Goal: Check status: Check status

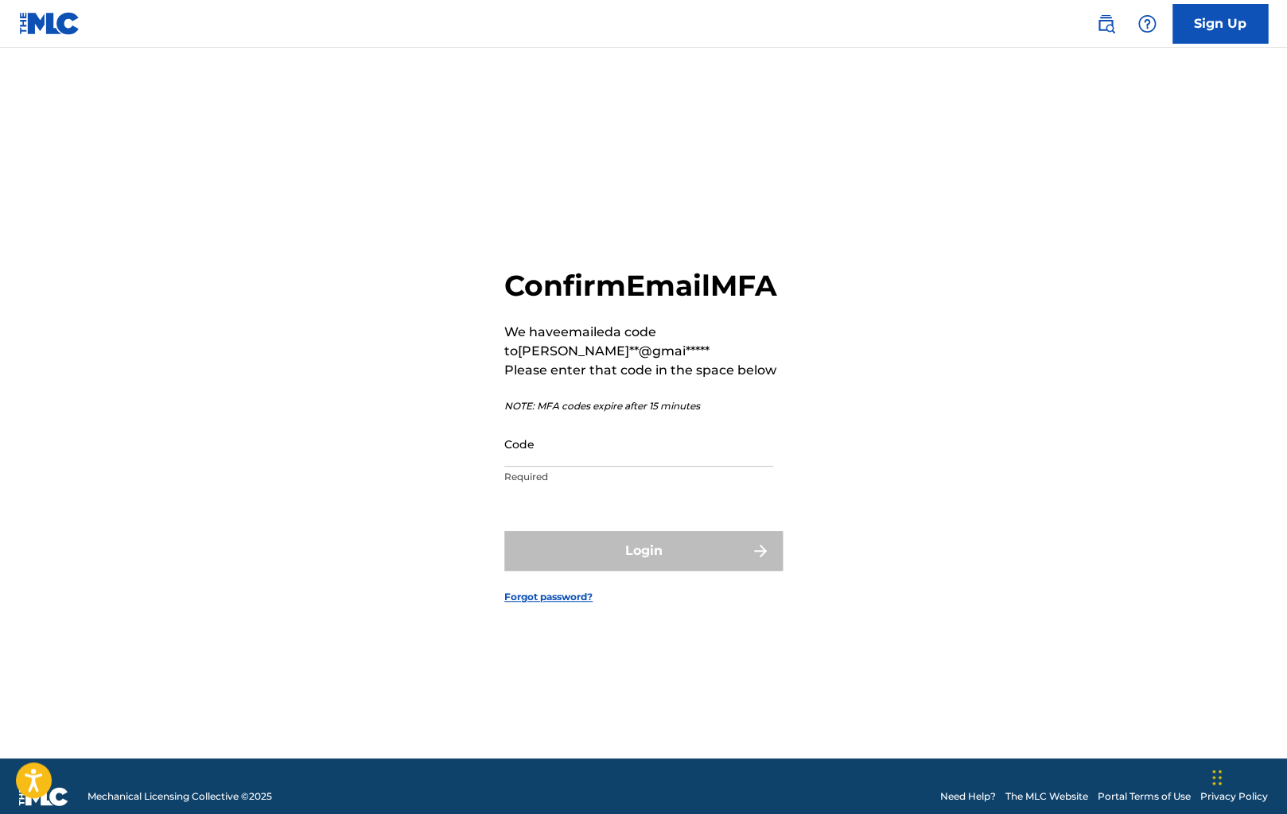
click at [601, 467] on input "Code" at bounding box center [638, 444] width 269 height 45
paste input "587901"
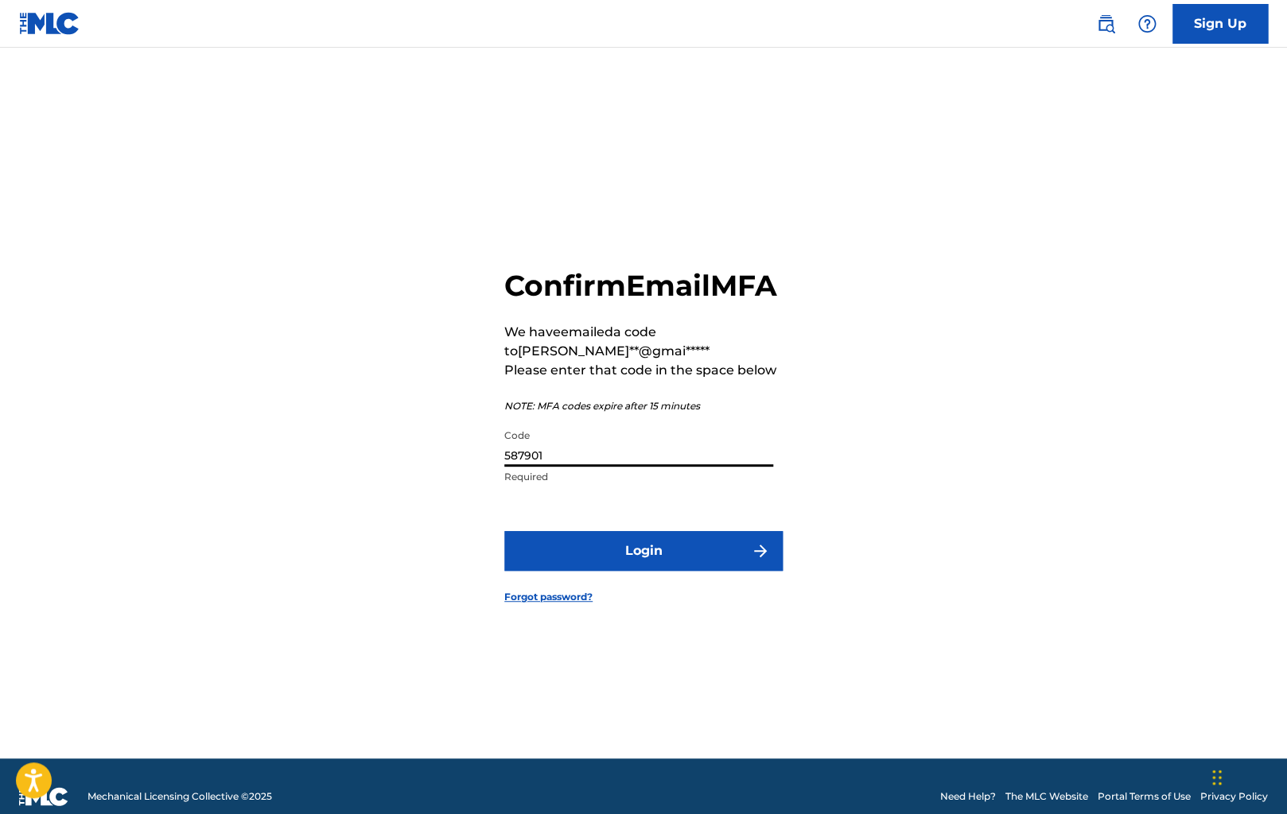
type input "587901"
click at [660, 571] on button "Login" at bounding box center [643, 551] width 278 height 40
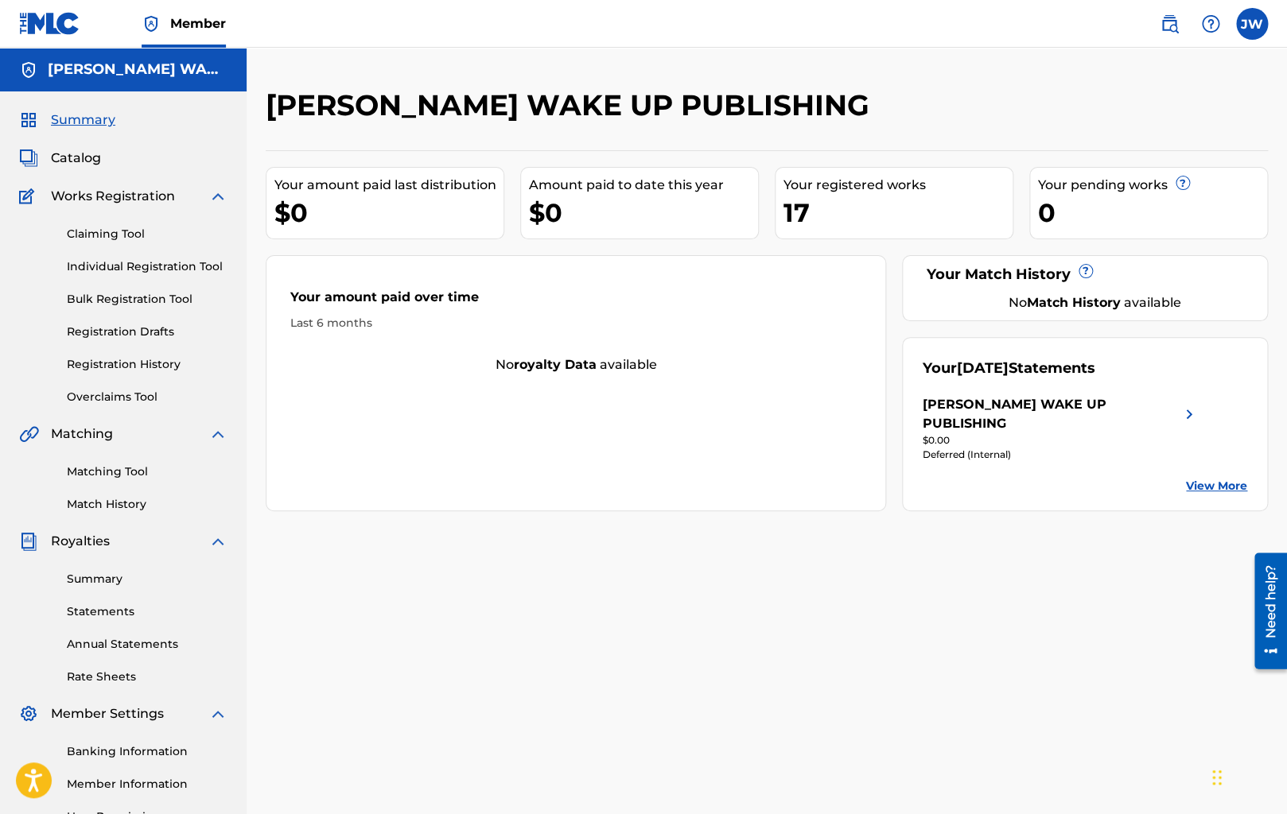
click at [151, 370] on link "Registration History" at bounding box center [147, 364] width 161 height 17
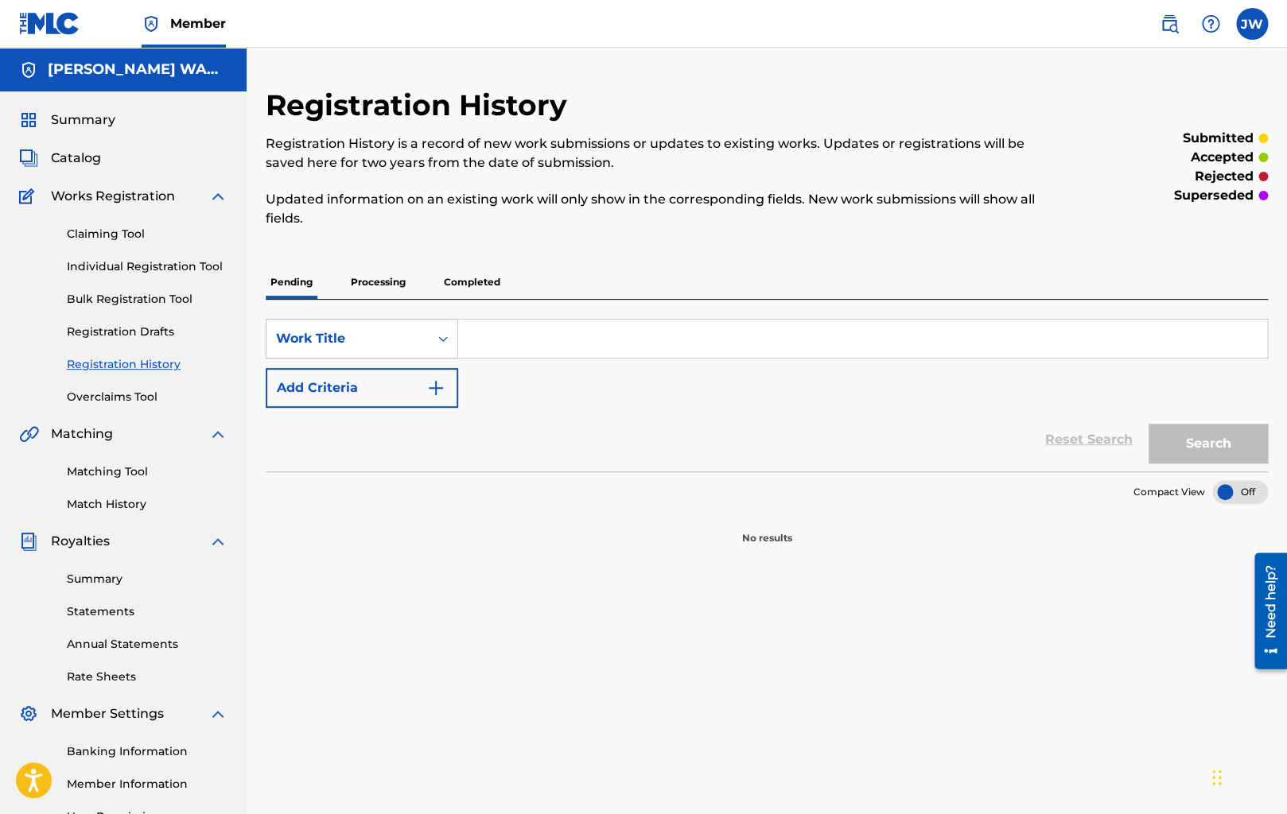
drag, startPoint x: 394, startPoint y: 285, endPoint x: 418, endPoint y: 282, distance: 24.1
click at [394, 285] on p "Processing" at bounding box center [378, 282] width 64 height 33
click at [486, 281] on p "Completed" at bounding box center [472, 282] width 66 height 33
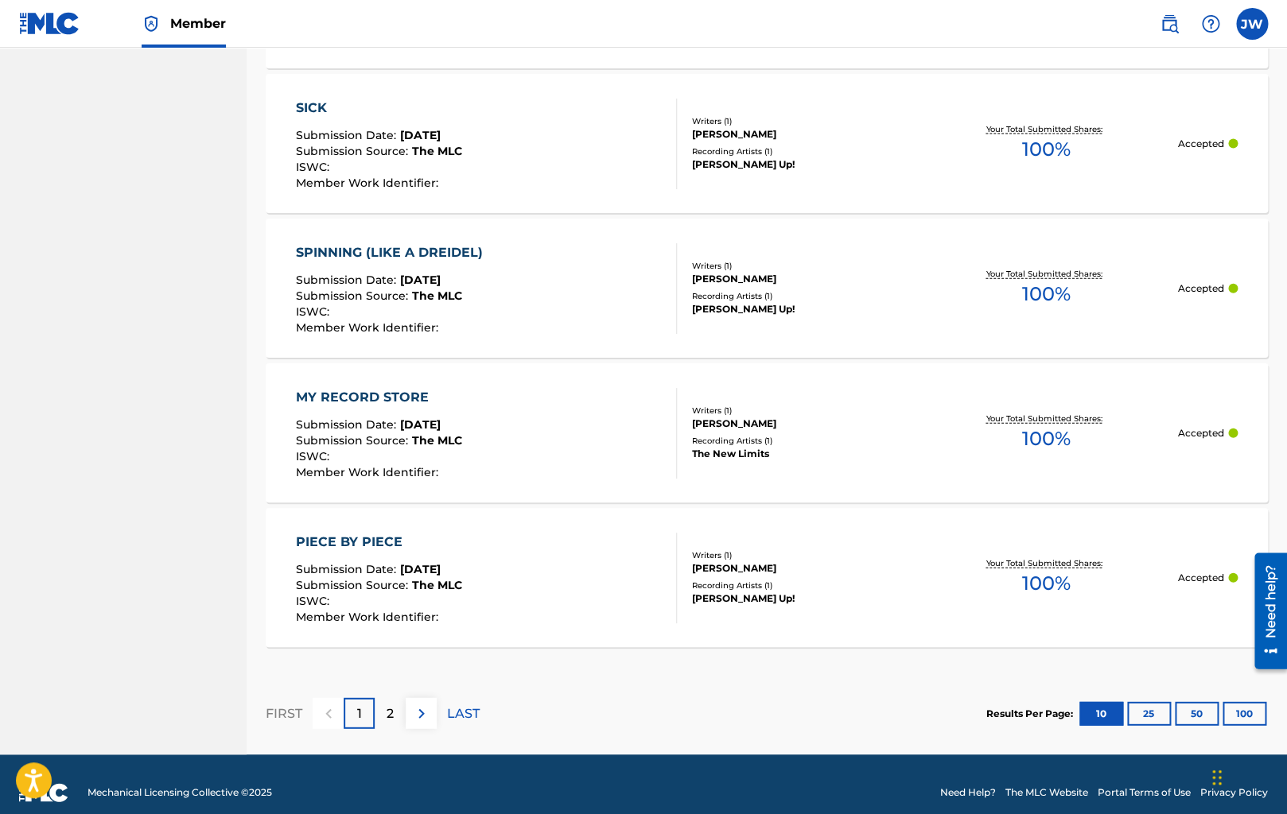
scroll to position [1390, 0]
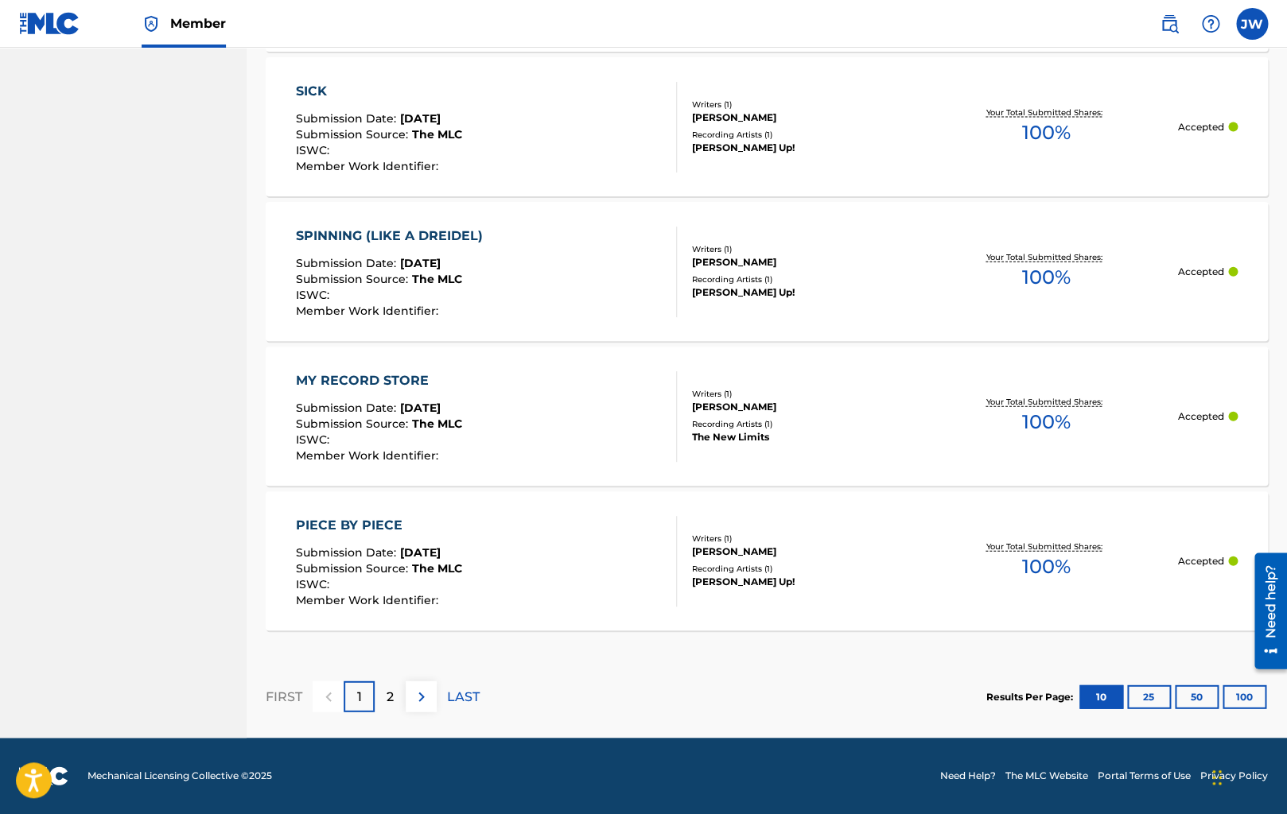
drag, startPoint x: 445, startPoint y: 686, endPoint x: 420, endPoint y: 689, distance: 25.6
click at [421, 686] on div "FIRST 1 2 LAST" at bounding box center [373, 697] width 214 height 31
click at [420, 691] on img at bounding box center [421, 697] width 19 height 19
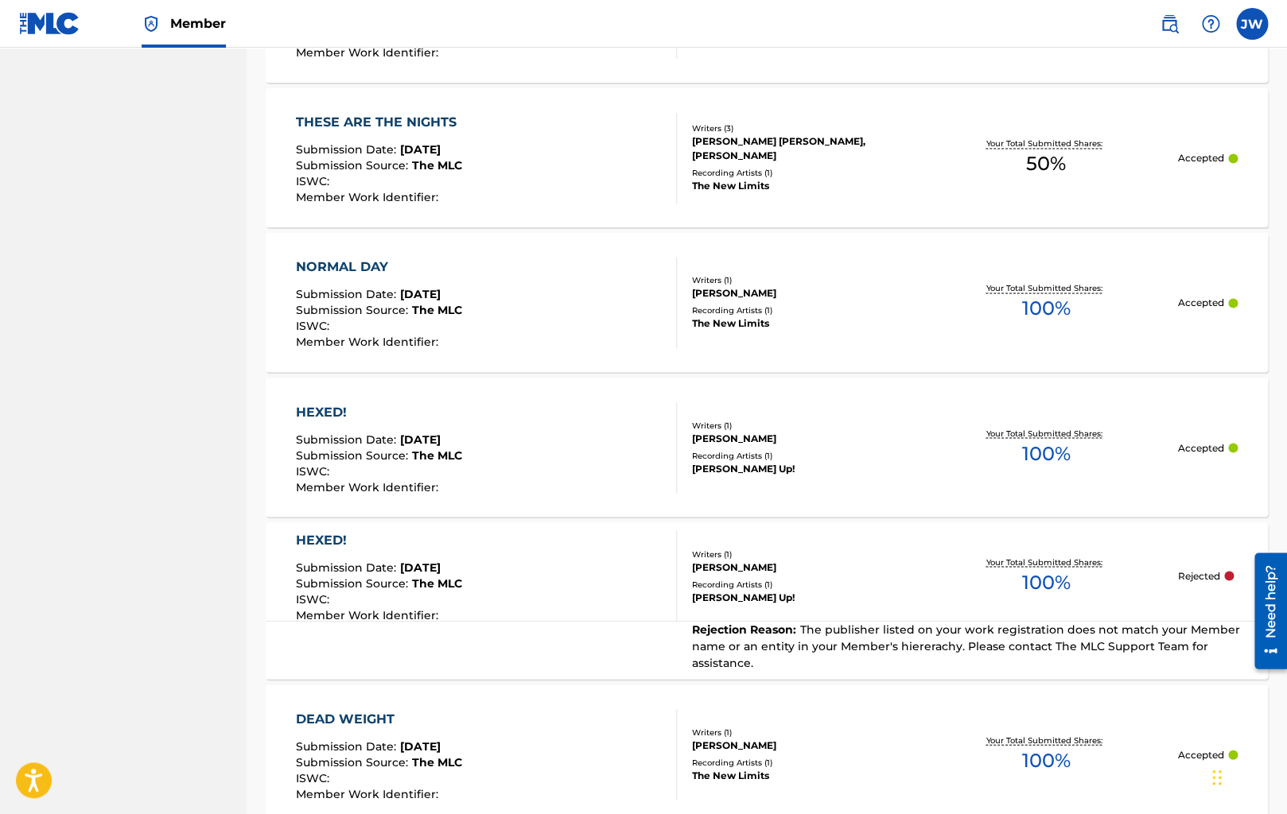
scroll to position [812, 0]
